Goal: Contribute content

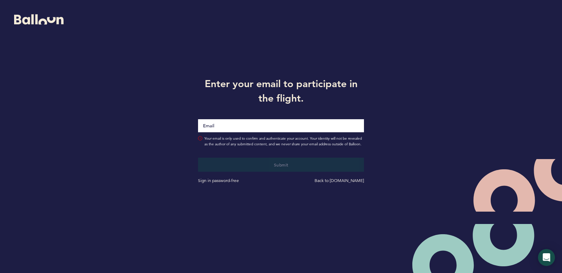
click at [215, 123] on input "Email" at bounding box center [281, 125] width 166 height 13
type input "[EMAIL_ADDRESS][DOMAIN_NAME]"
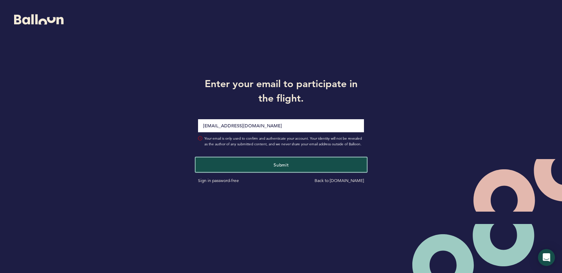
click at [235, 166] on button "Submit" at bounding box center [281, 164] width 171 height 14
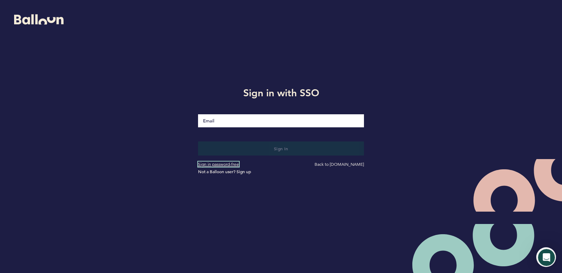
click at [216, 163] on link "Sign in password-free" at bounding box center [218, 164] width 41 height 5
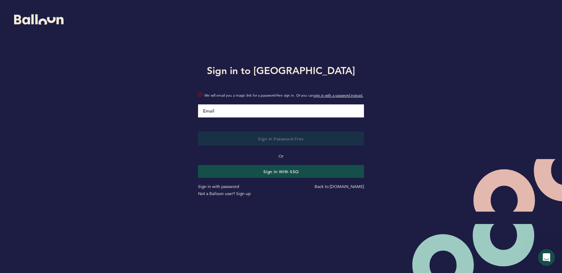
click at [223, 118] on input "Email" at bounding box center [281, 110] width 166 height 13
type input "[EMAIL_ADDRESS][DOMAIN_NAME]"
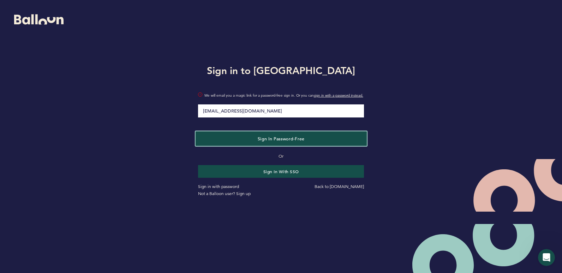
click at [260, 141] on span "Sign in Password-Free" at bounding box center [280, 139] width 47 height 6
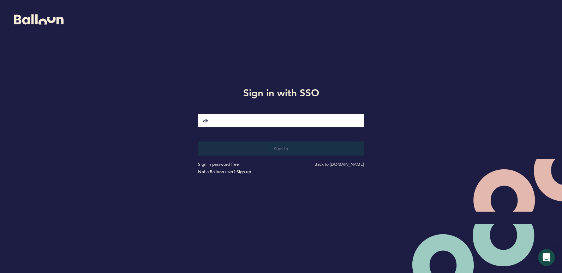
type input "[EMAIL_ADDRESS][DOMAIN_NAME]"
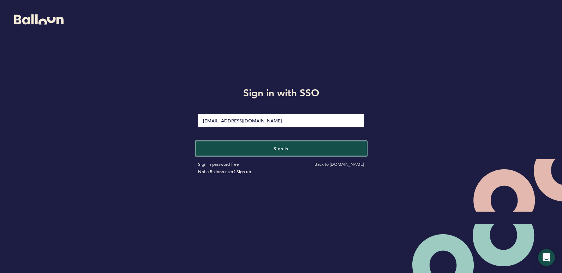
click at [252, 150] on button "Sign in" at bounding box center [281, 148] width 171 height 14
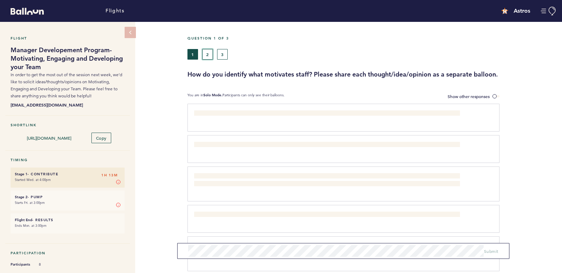
click at [207, 52] on button "2" at bounding box center [207, 54] width 11 height 11
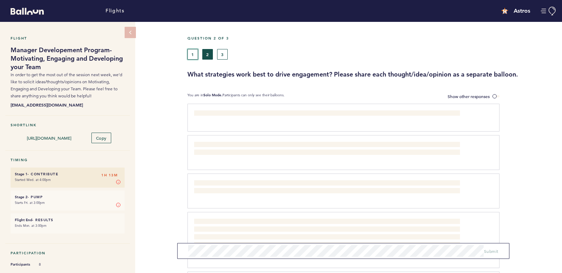
click at [194, 52] on button "1" at bounding box center [192, 54] width 11 height 11
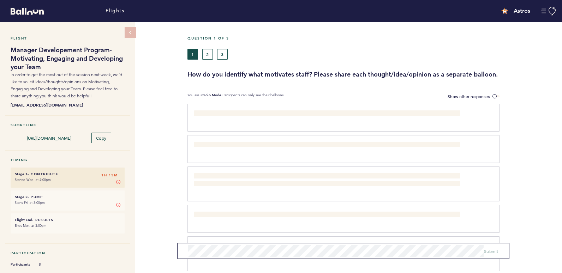
drag, startPoint x: 233, startPoint y: 125, endPoint x: 232, endPoint y: 121, distance: 3.9
click at [233, 124] on div "I ask them what motivates them clear submit" at bounding box center [343, 118] width 312 height 28
drag, startPoint x: 231, startPoint y: 109, endPoint x: 237, endPoint y: 113, distance: 7.6
click at [230, 108] on div "I ask them what motivates them clear submit" at bounding box center [343, 118] width 312 height 28
click at [492, 246] on span "Submit" at bounding box center [491, 249] width 14 height 6
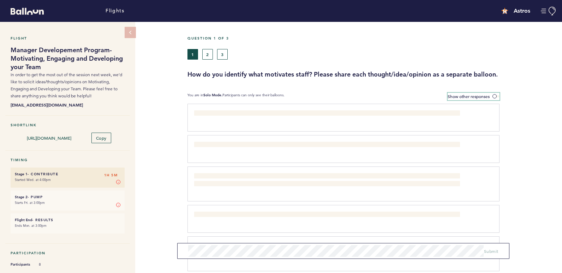
click at [493, 94] on label "Show other responses" at bounding box center [473, 96] width 52 height 7
click at [0, 0] on input "Show other responses" at bounding box center [0, 0] width 0 height 0
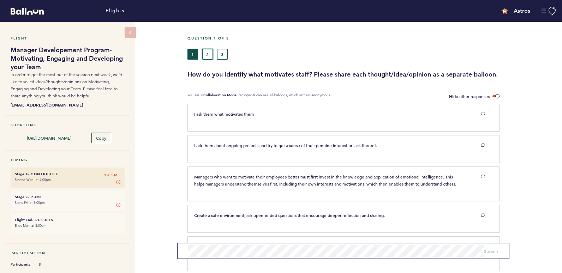
click at [210, 56] on button "2" at bounding box center [207, 54] width 11 height 11
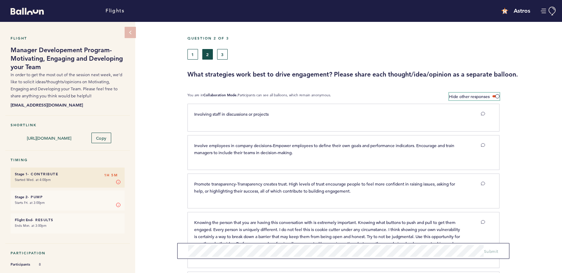
click at [497, 95] on span at bounding box center [495, 96] width 7 height 2
click at [0, 0] on input "Hide other responses" at bounding box center [0, 0] width 0 height 0
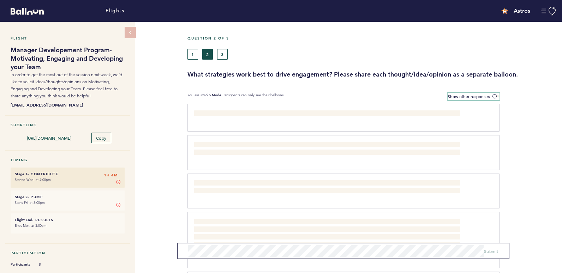
click at [493, 96] on span at bounding box center [495, 96] width 7 height 2
click at [0, 0] on input "Show other responses" at bounding box center [0, 0] width 0 height 0
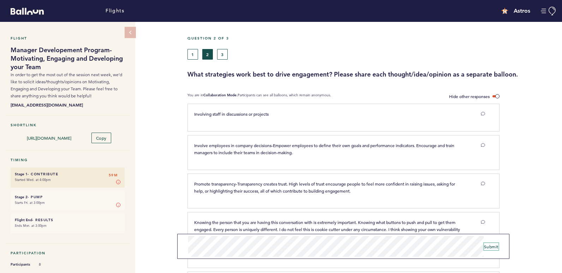
click at [493, 247] on span "Submit" at bounding box center [491, 247] width 14 height 6
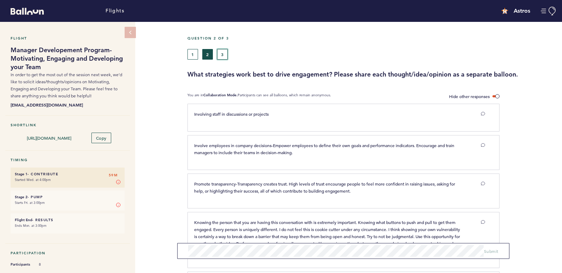
click at [221, 55] on button "3" at bounding box center [222, 54] width 11 height 11
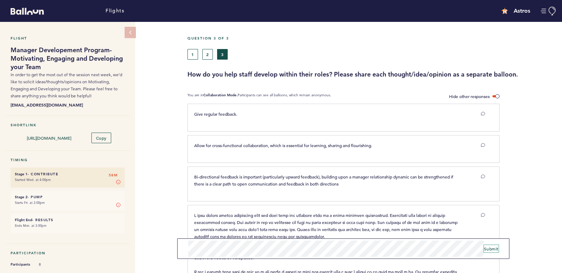
click at [490, 250] on span "Submit" at bounding box center [491, 249] width 14 height 6
click at [48, 183] on li "Stage 1 - Contribute 57M Started Wed. at 4:00pm Stage 1 In Stage 1, you can con…" at bounding box center [68, 178] width 114 height 20
